Goal: Information Seeking & Learning: Learn about a topic

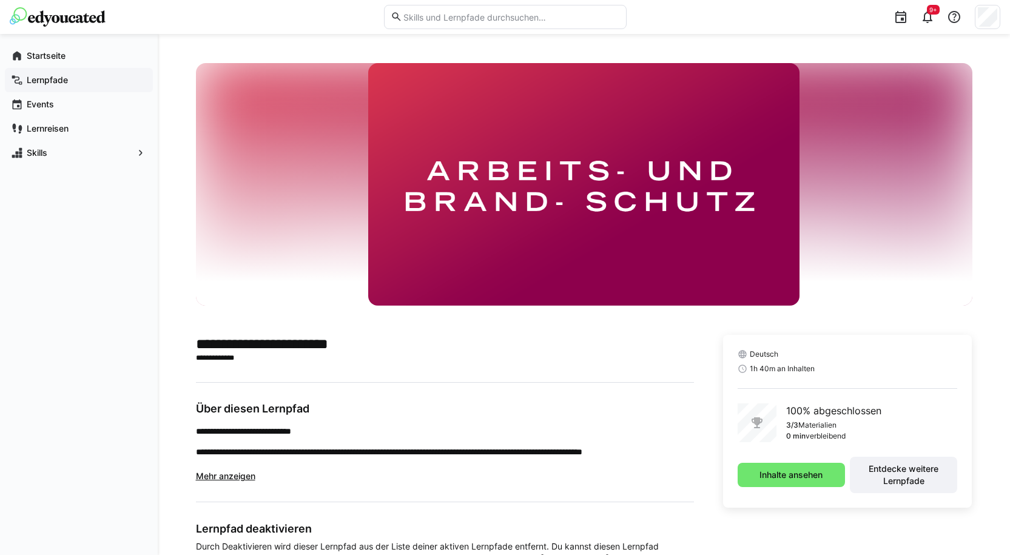
click at [0, 0] on app-navigation-label "Lernpfade" at bounding box center [0, 0] width 0 height 0
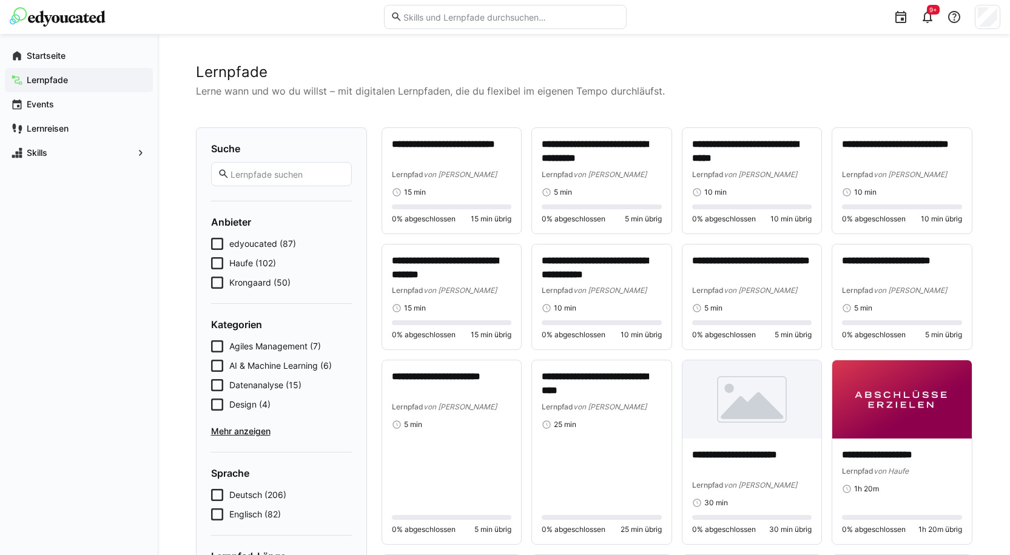
click at [249, 278] on span "Krongaard (50)" at bounding box center [259, 282] width 61 height 12
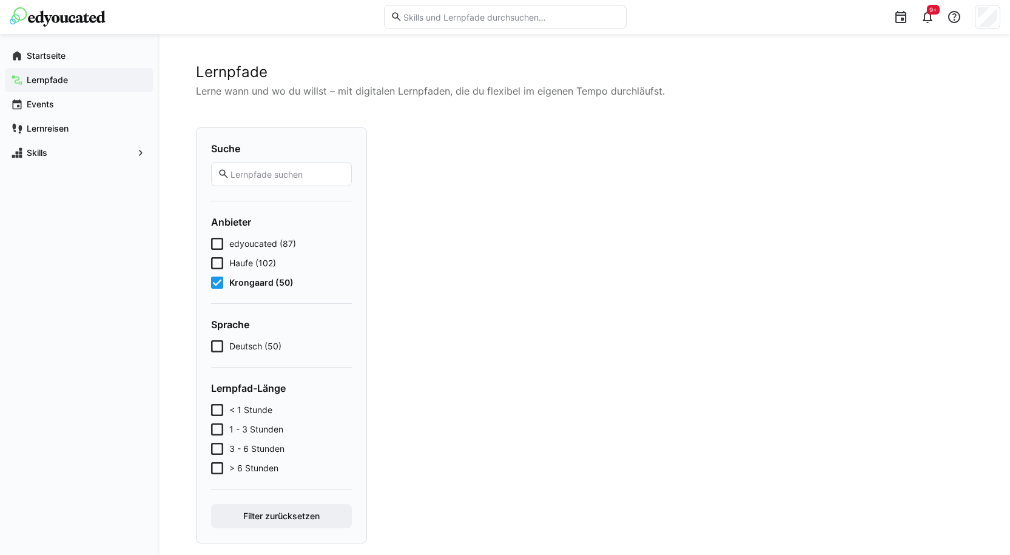
click at [249, 278] on span "Krongaard (50)" at bounding box center [261, 282] width 64 height 12
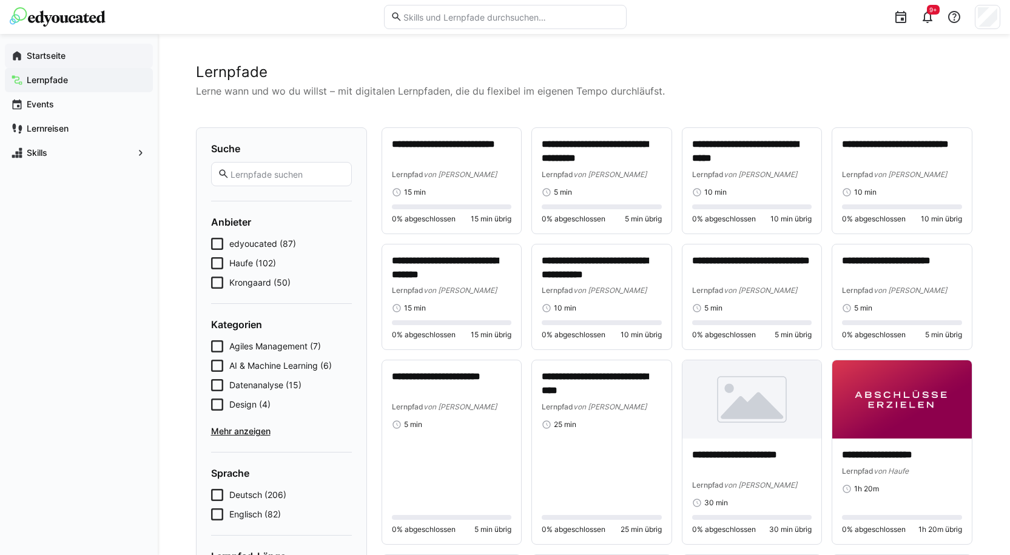
click at [0, 0] on app-navigation-label "Startseite" at bounding box center [0, 0] width 0 height 0
click at [61, 85] on span "Lernpfade" at bounding box center [86, 80] width 122 height 12
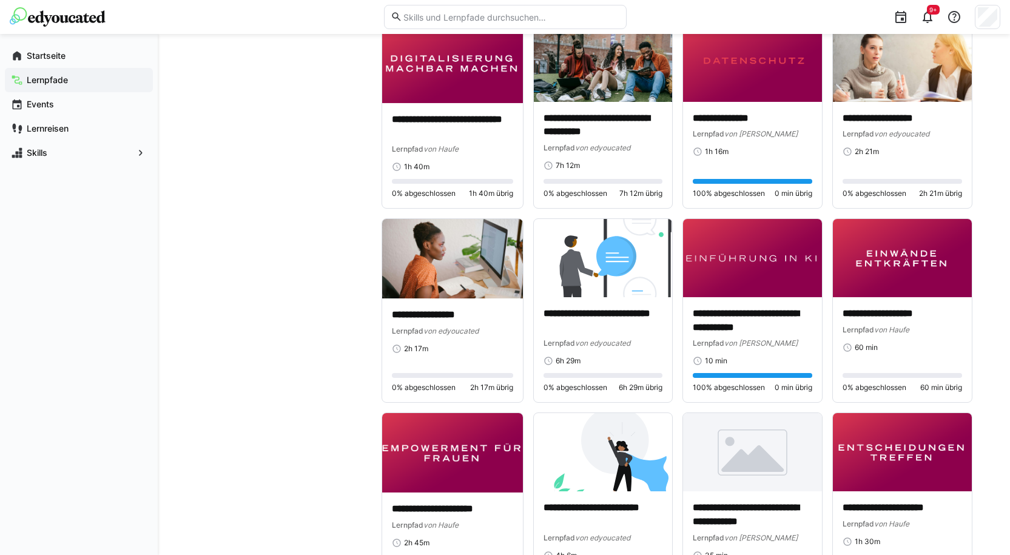
scroll to position [2789, 0]
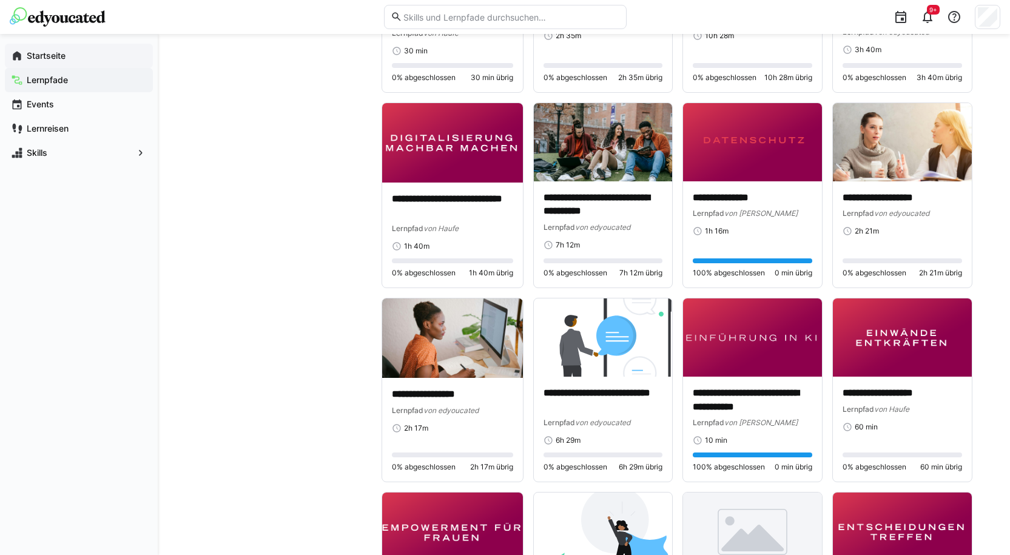
click at [0, 0] on app-navigation-label "Startseite" at bounding box center [0, 0] width 0 height 0
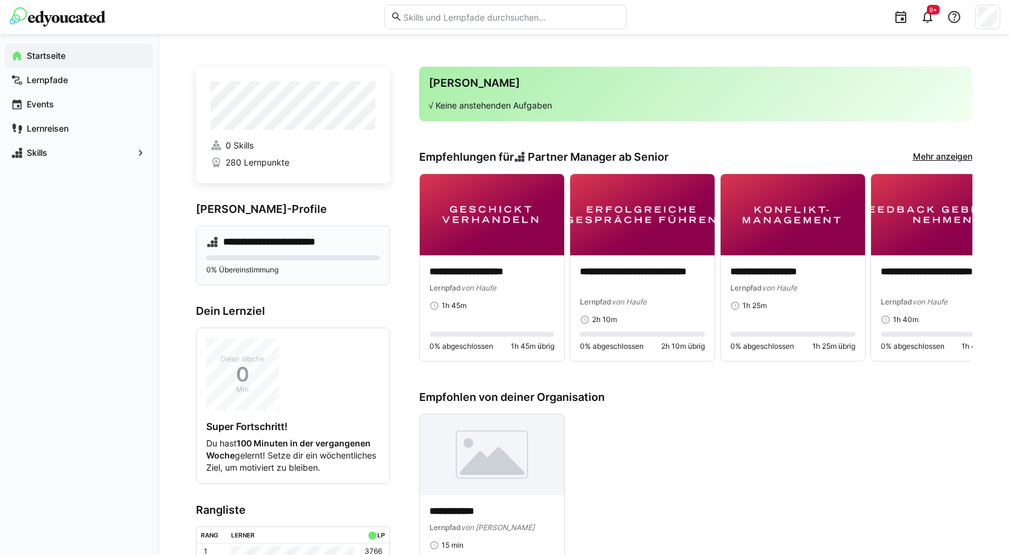
click at [296, 235] on div "**********" at bounding box center [293, 255] width 194 height 59
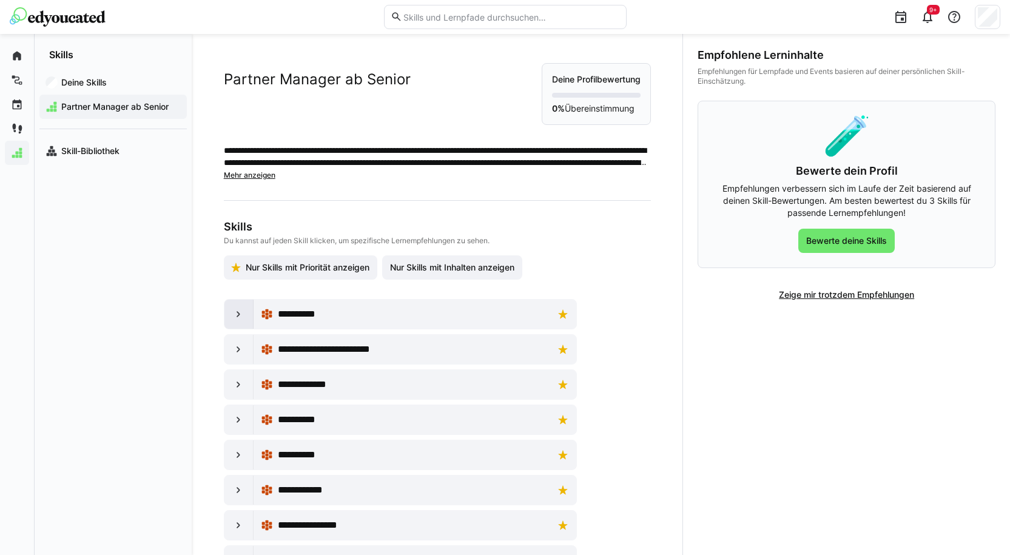
click at [232, 316] on eds-icon at bounding box center [238, 314] width 12 height 12
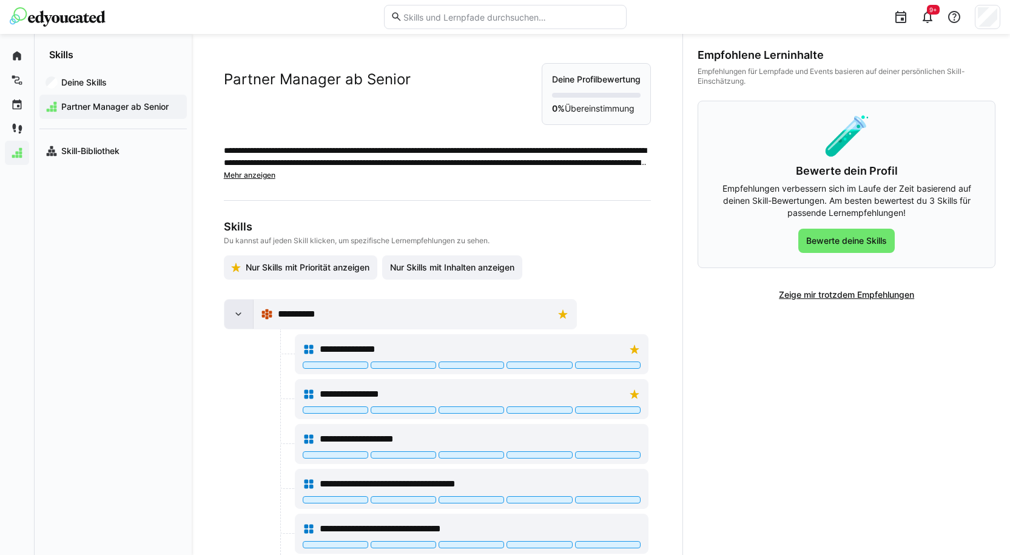
click at [232, 316] on eds-icon at bounding box center [238, 314] width 12 height 12
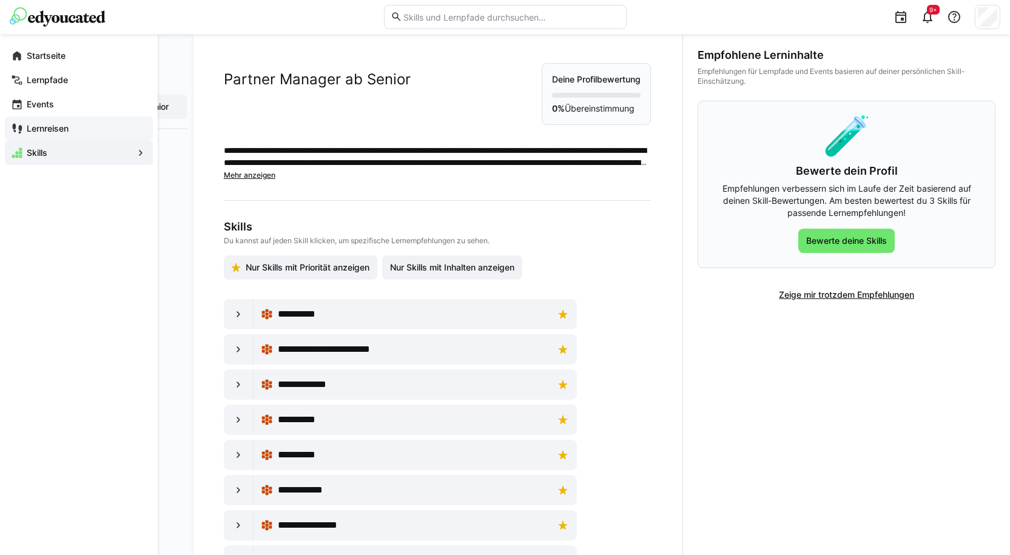
click at [33, 135] on div "Lernreisen" at bounding box center [79, 128] width 148 height 24
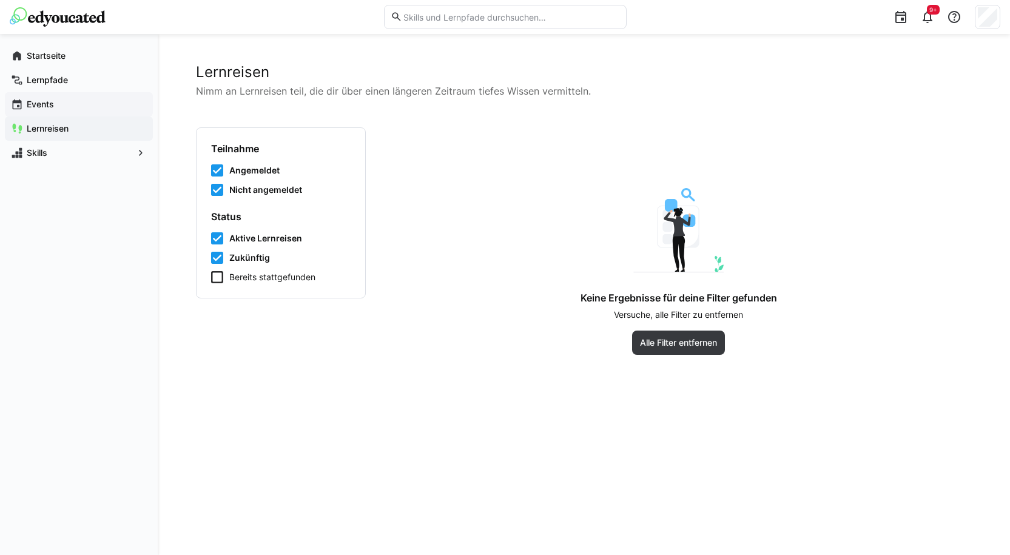
click at [0, 0] on app-navigation-label "Events" at bounding box center [0, 0] width 0 height 0
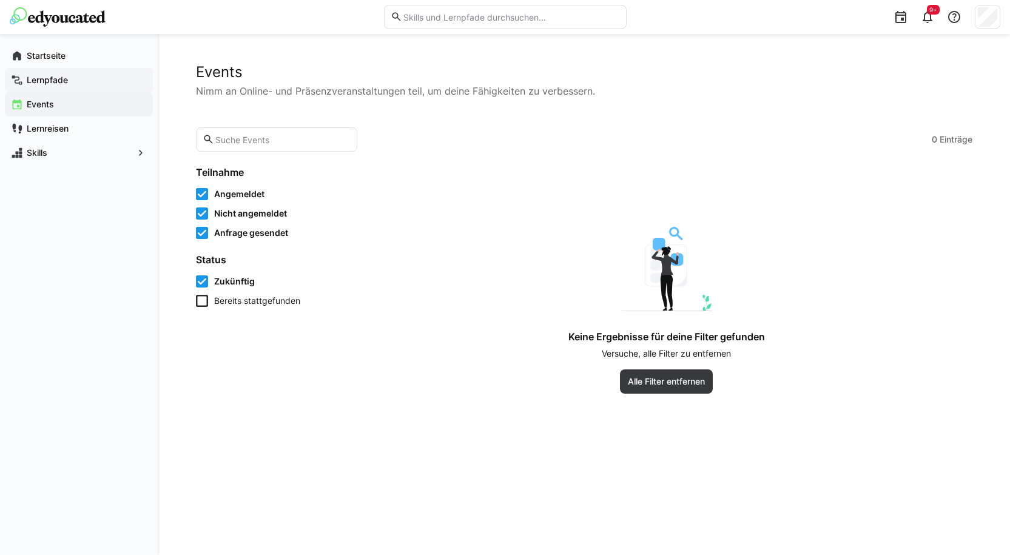
click at [0, 0] on app-navigation-label "Lernpfade" at bounding box center [0, 0] width 0 height 0
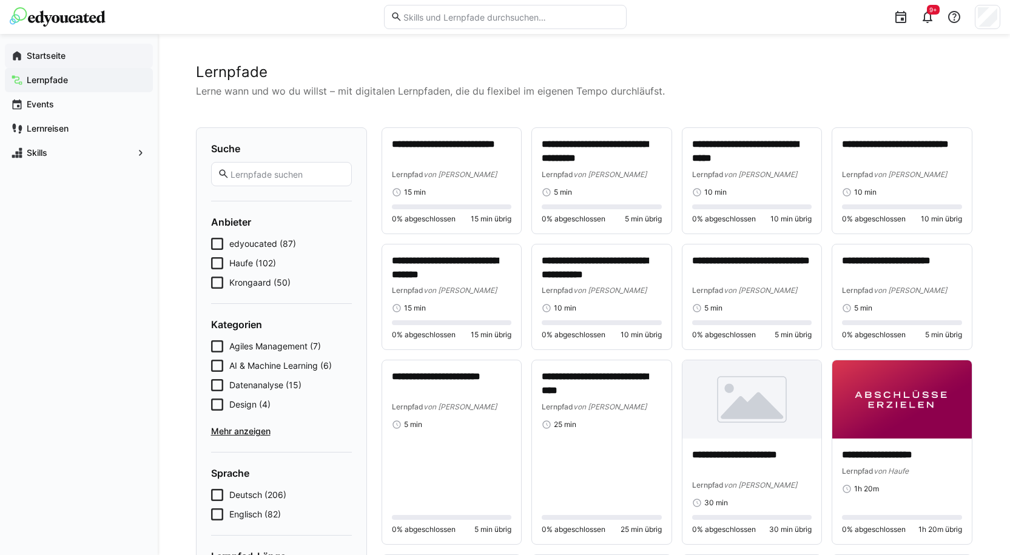
click at [0, 0] on app-navigation-label "Startseite" at bounding box center [0, 0] width 0 height 0
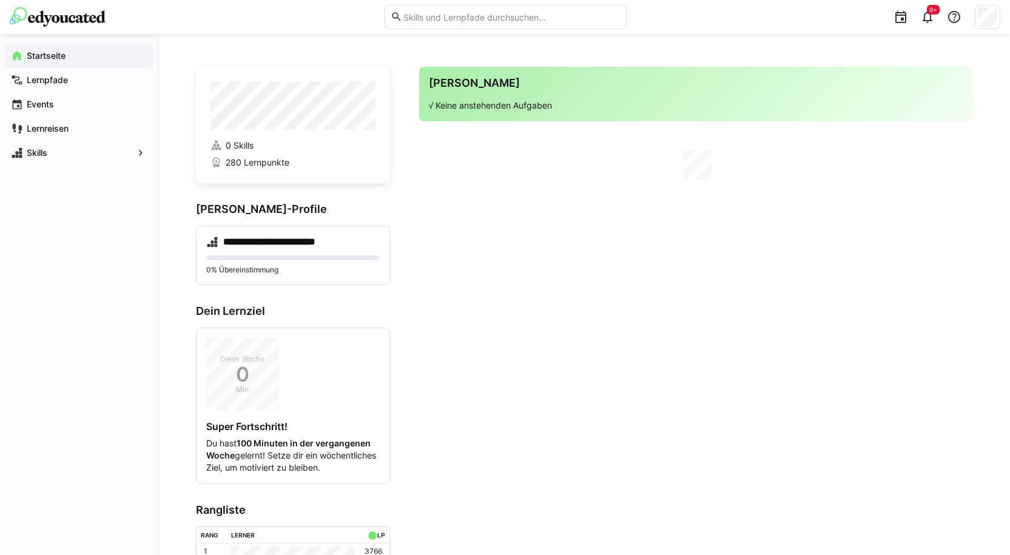
click at [438, 91] on div "Deine Agenda √ Keine anstehenden Aufgaben" at bounding box center [695, 94] width 553 height 55
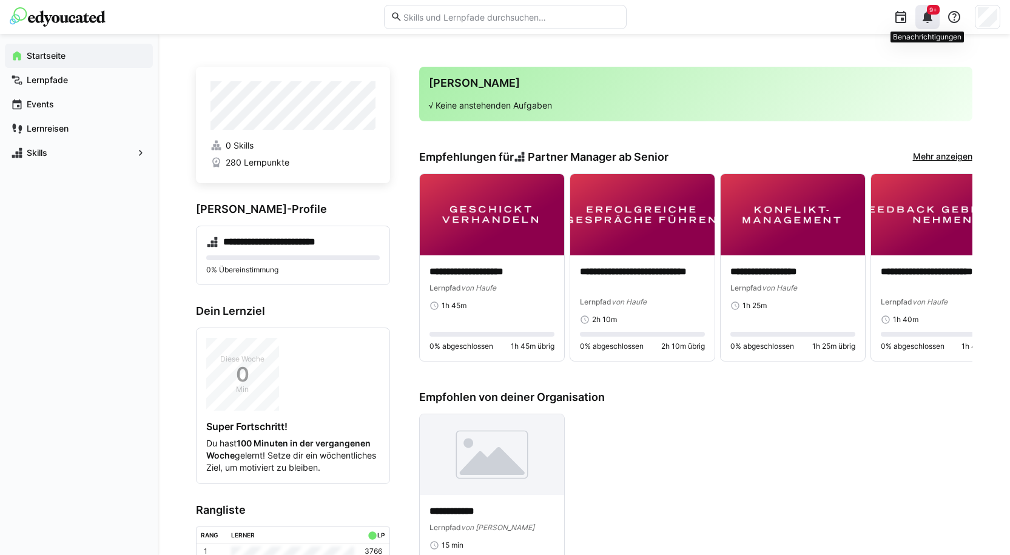
click at [928, 13] on span "9+" at bounding box center [932, 10] width 13 height 10
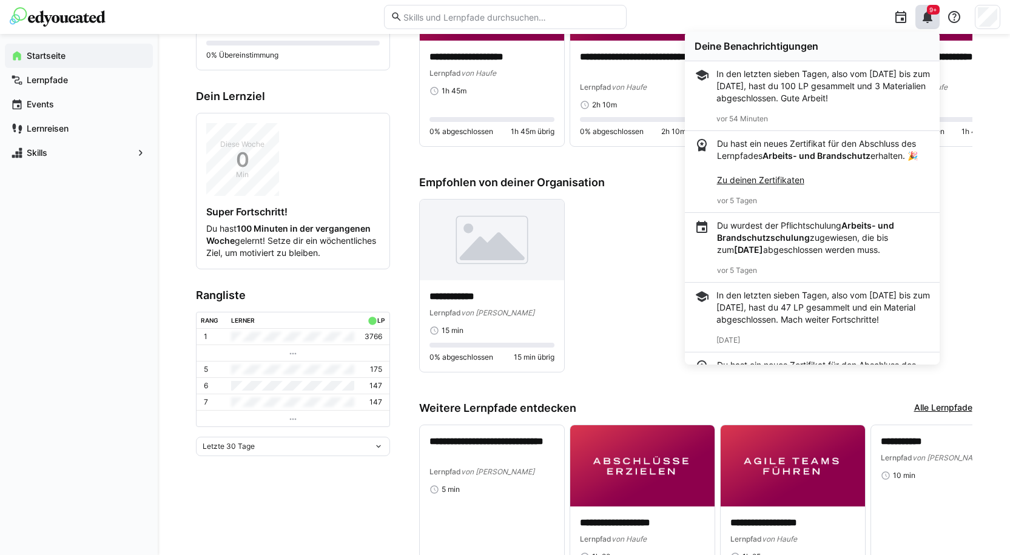
scroll to position [243, 0]
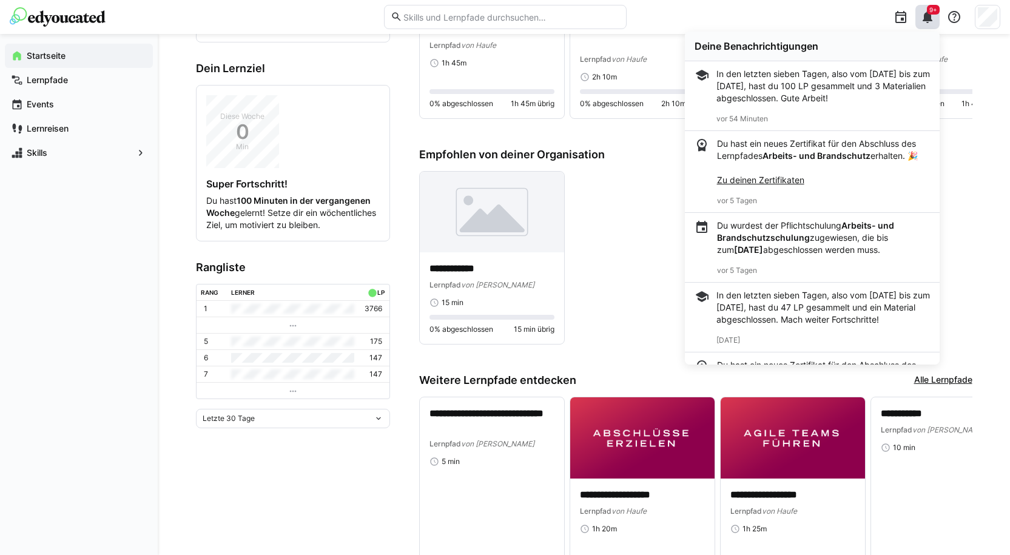
click at [674, 330] on div "**********" at bounding box center [695, 258] width 553 height 174
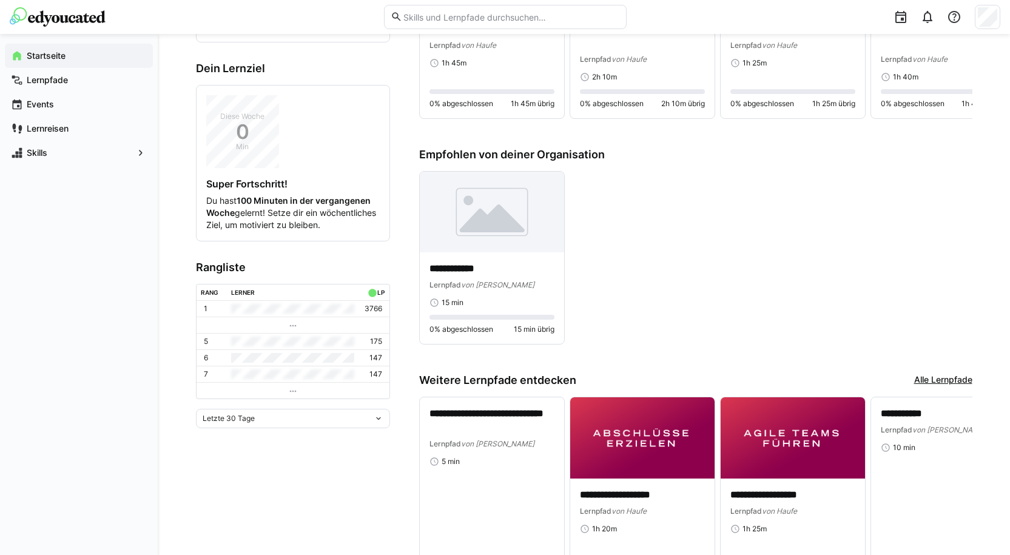
scroll to position [317, 0]
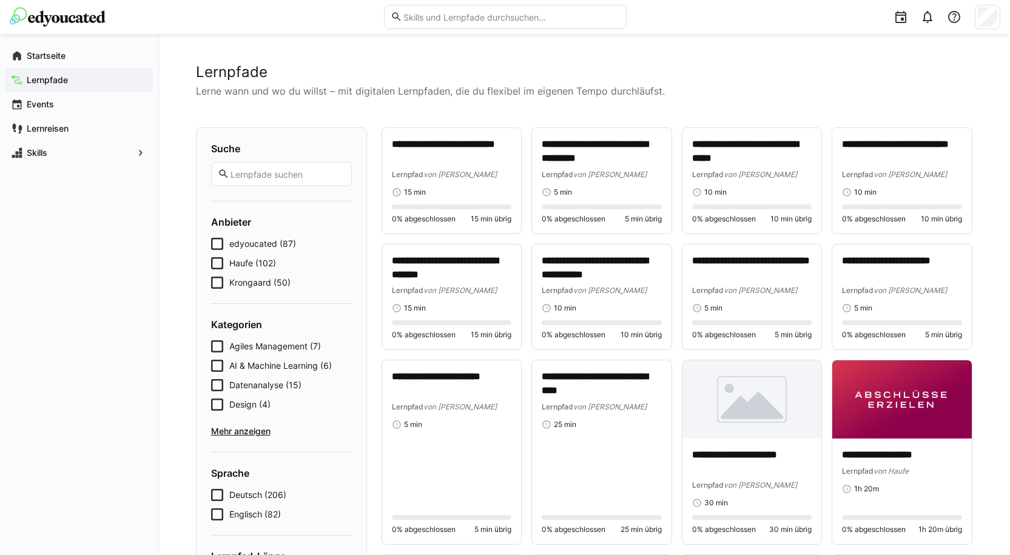
click at [213, 262] on icon at bounding box center [217, 263] width 12 height 12
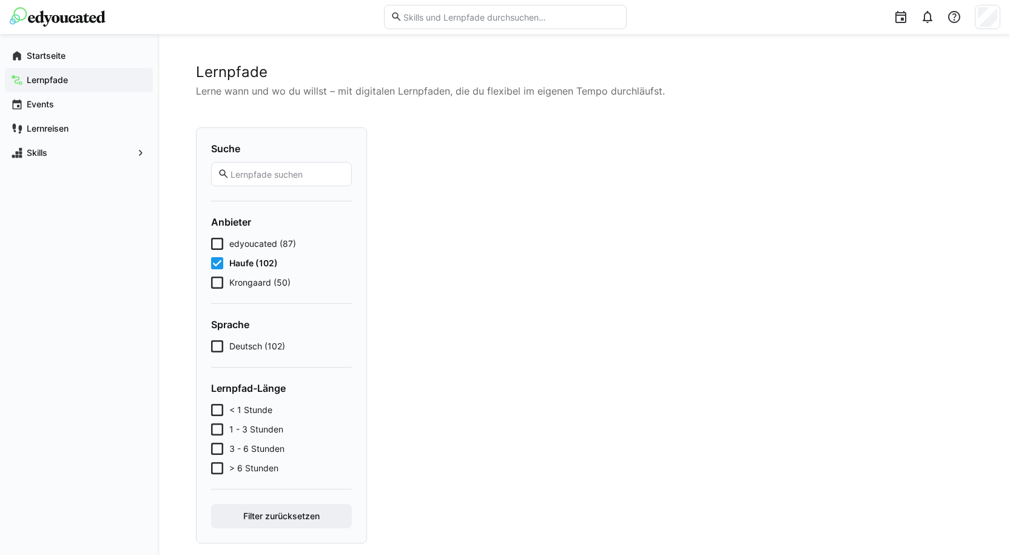
click at [221, 242] on icon at bounding box center [217, 244] width 12 height 12
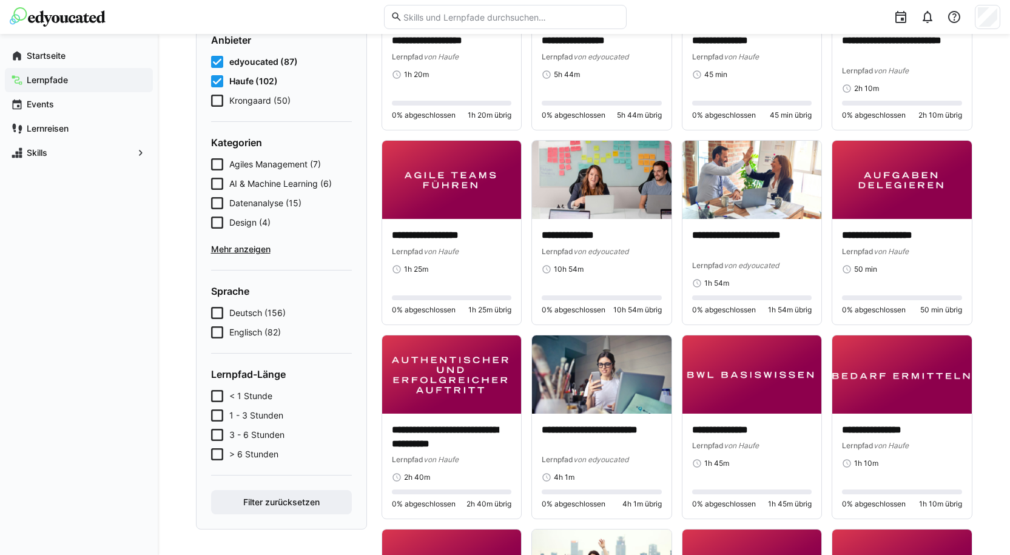
scroll to position [243, 0]
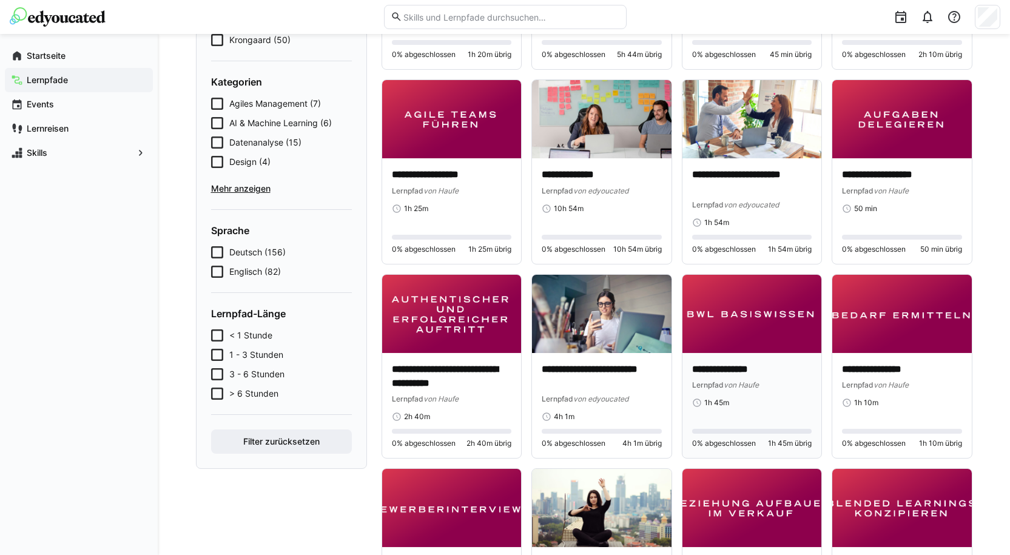
click at [745, 360] on div "**********" at bounding box center [751, 406] width 139 height 106
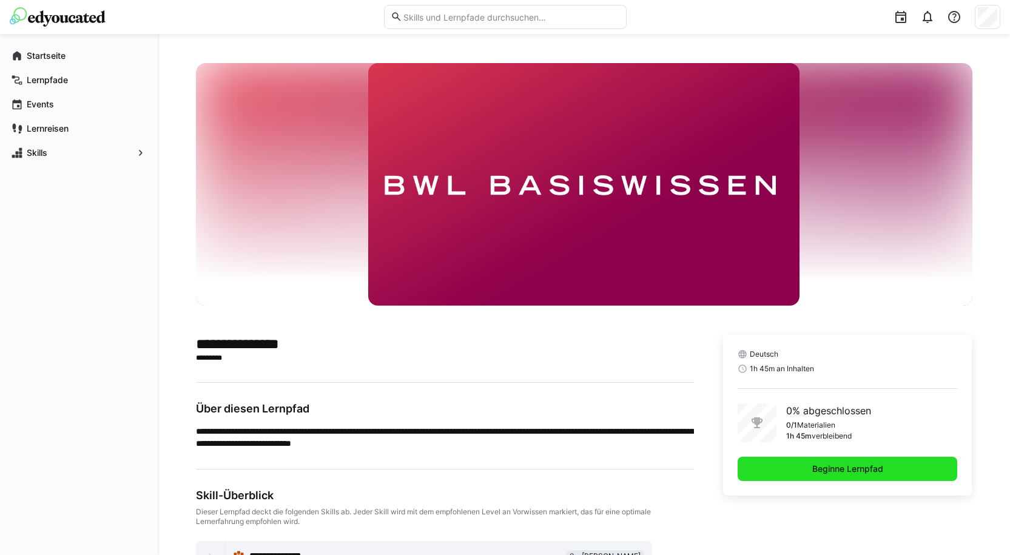
click at [849, 472] on span "Beginne Lernpfad" at bounding box center [847, 469] width 75 height 12
